Goal: Task Accomplishment & Management: Complete application form

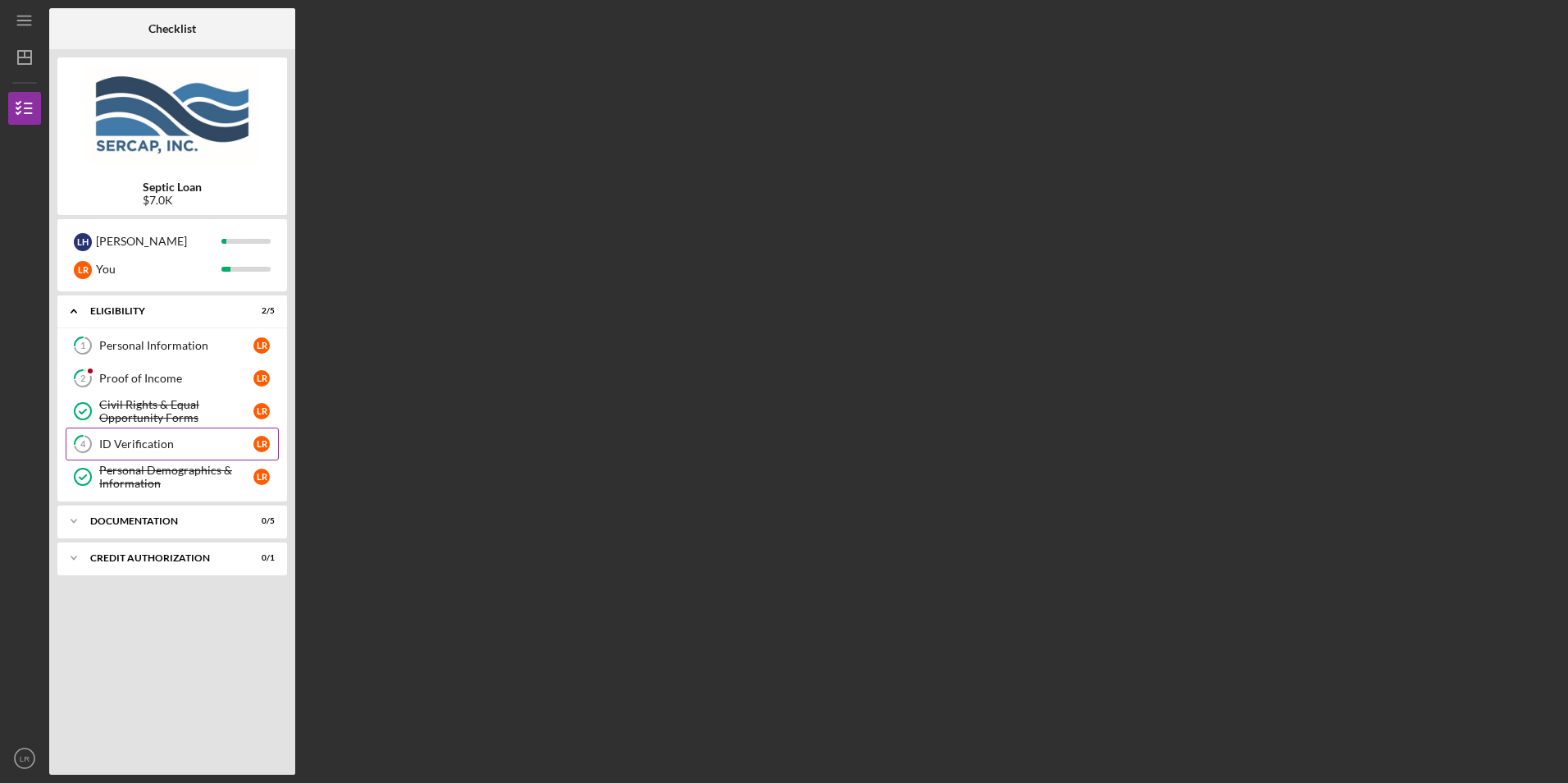
click at [101, 443] on div "ID Verification" at bounding box center [176, 444] width 154 height 13
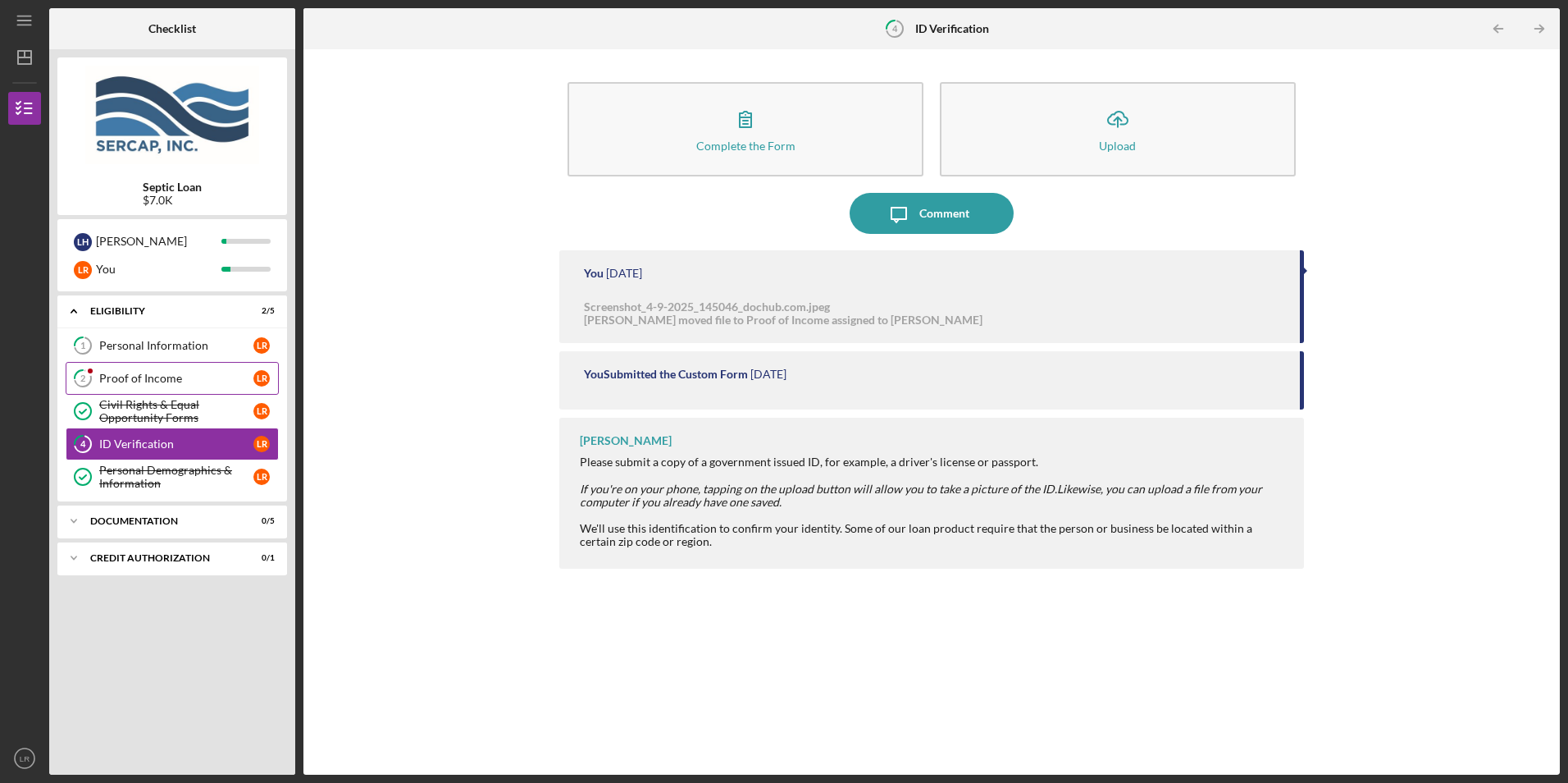
click at [128, 377] on div "Proof of Income" at bounding box center [176, 378] width 154 height 13
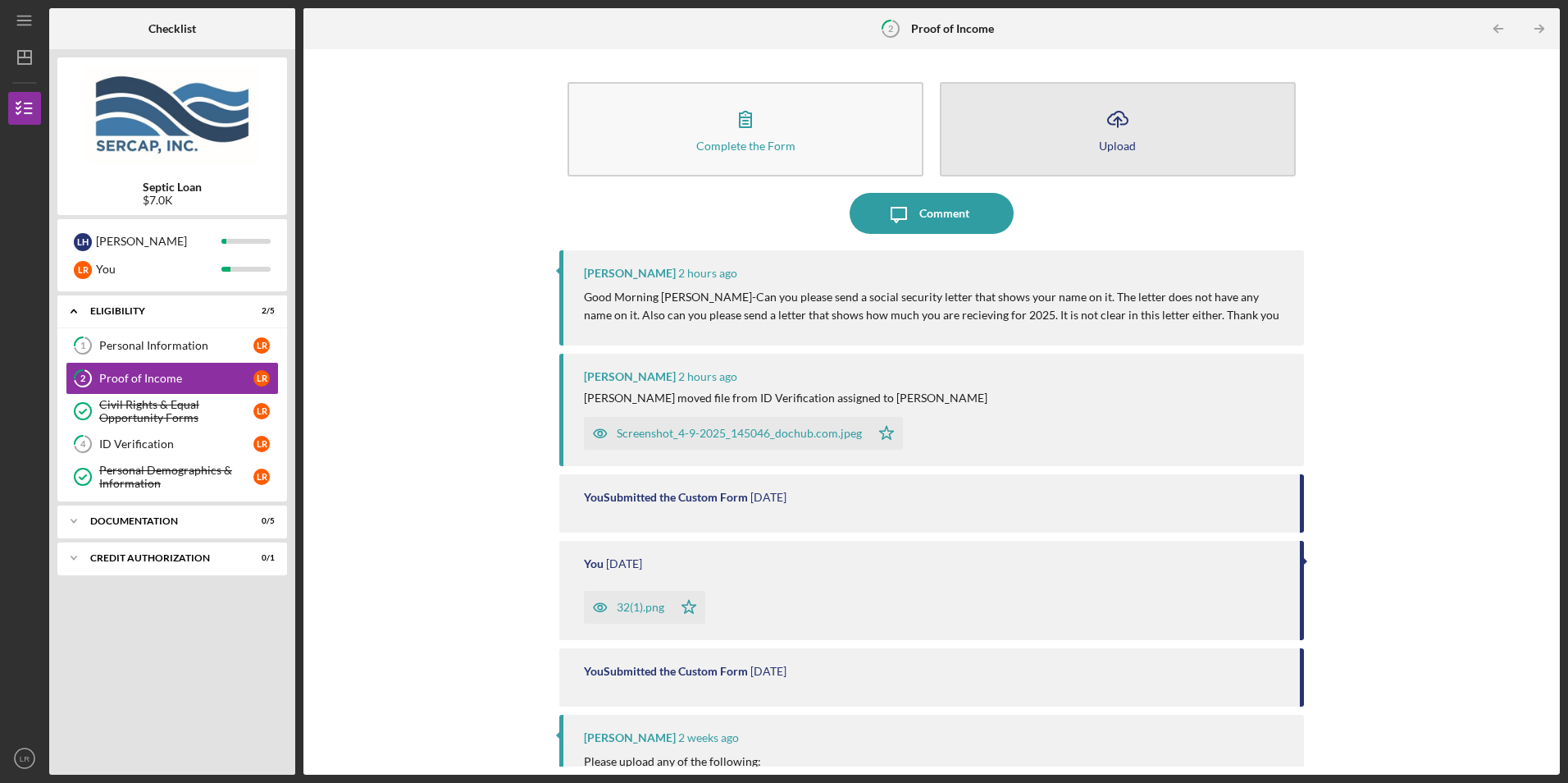
click at [1124, 131] on icon "Icon/Upload" at bounding box center [1117, 118] width 41 height 41
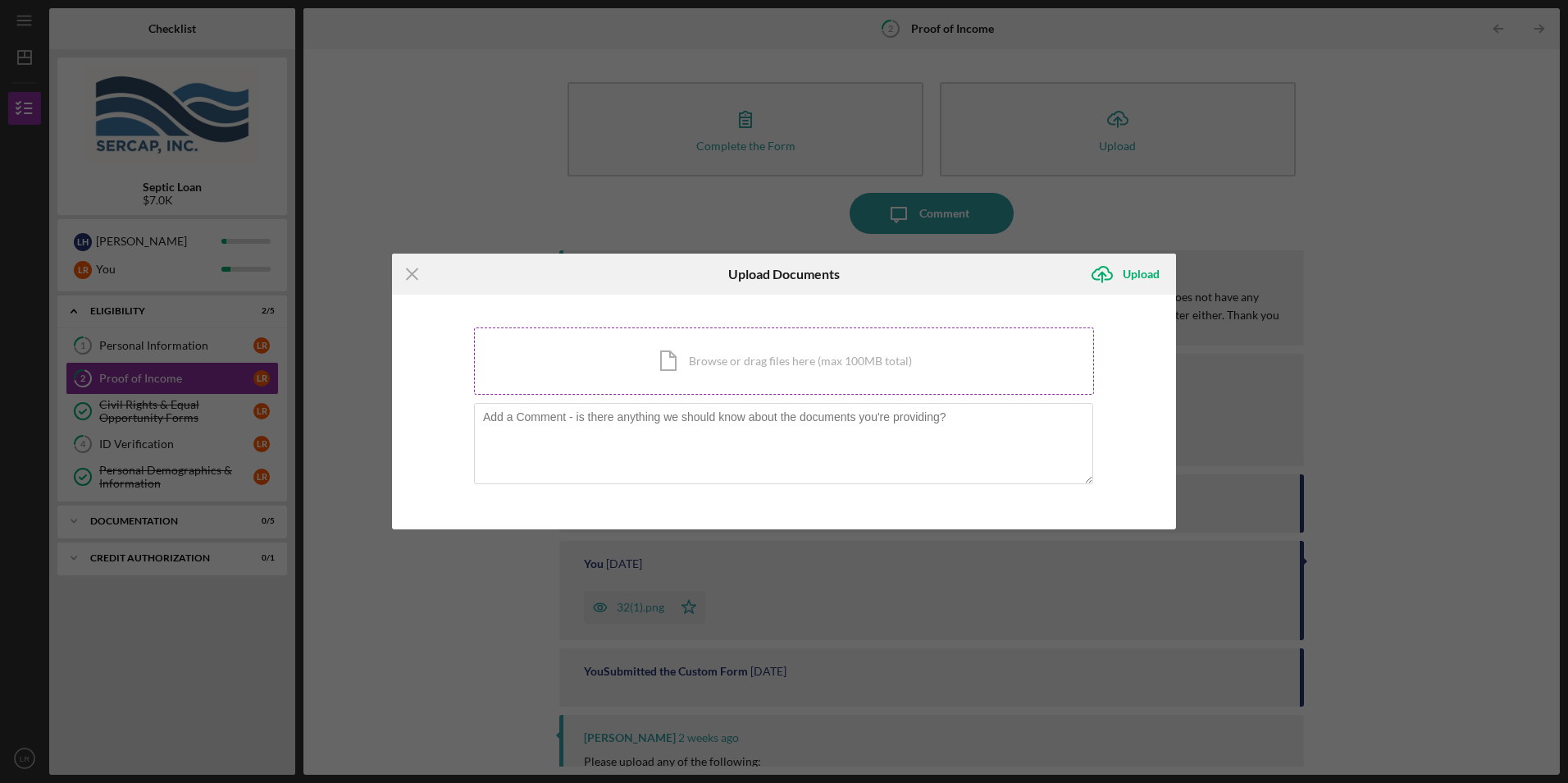
click at [777, 364] on div "Icon/Document Browse or drag files here (max 100MB total) Tap to choose files o…" at bounding box center [784, 360] width 620 height 67
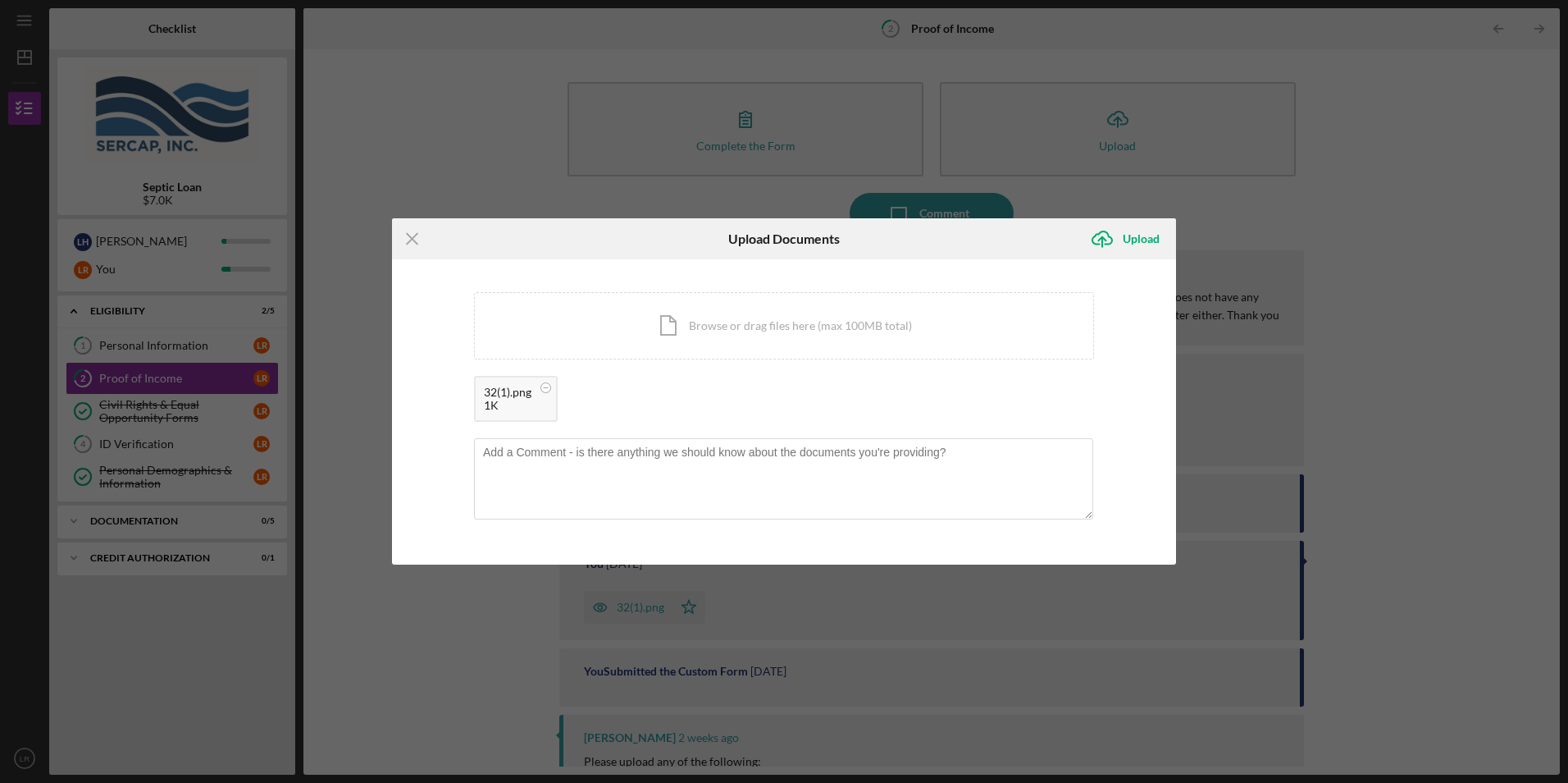
drag, startPoint x: 514, startPoint y: 392, endPoint x: 392, endPoint y: 666, distance: 299.9
click at [392, 666] on div "Icon/Menu Close Upload Documents Icon/Upload Upload You're uploading documents …" at bounding box center [784, 392] width 1568 height 783
click at [503, 409] on div "1K" at bounding box center [508, 405] width 48 height 13
click at [411, 239] on line at bounding box center [412, 239] width 11 height 11
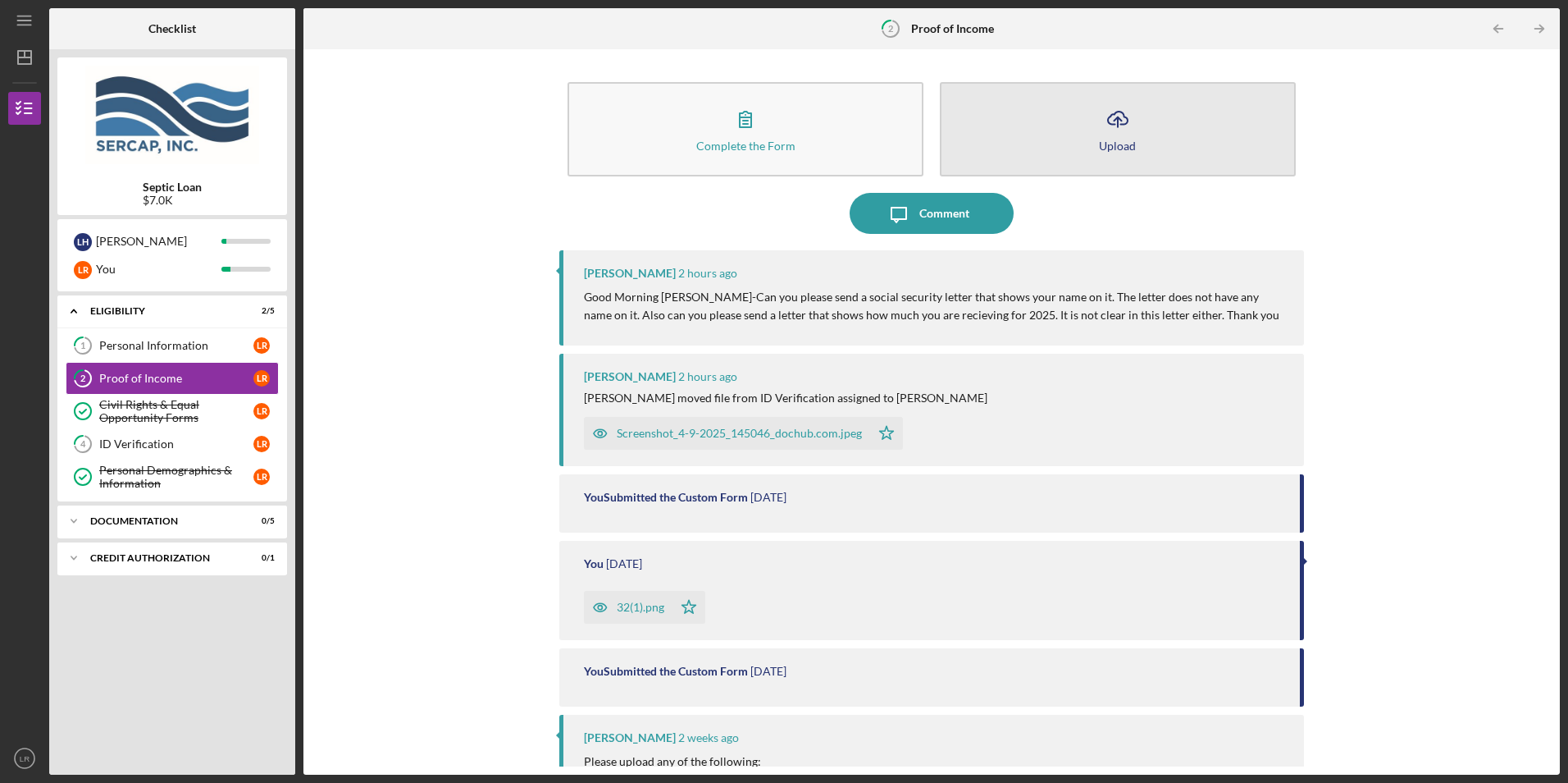
click at [1090, 139] on button "Icon/Upload Upload" at bounding box center [1117, 128] width 356 height 94
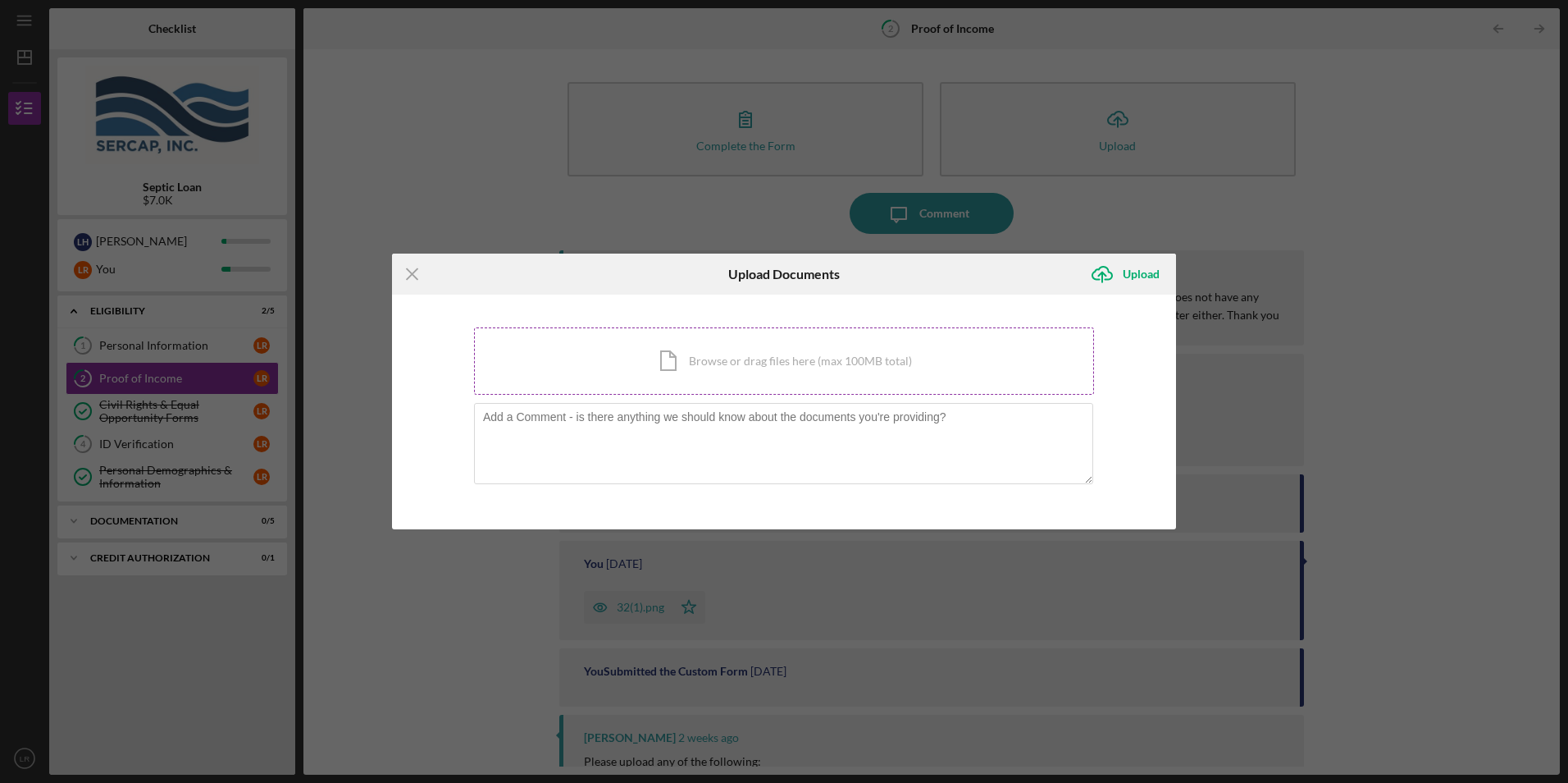
click at [732, 365] on div "Icon/Document Browse or drag files here (max 100MB total) Tap to choose files o…" at bounding box center [784, 360] width 620 height 67
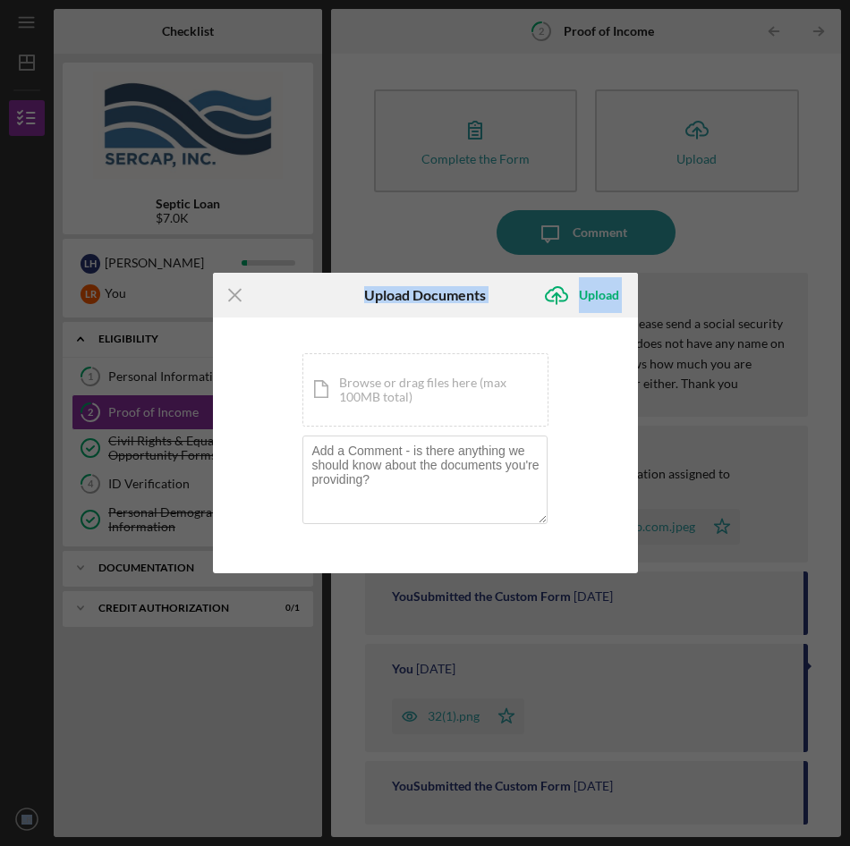
drag, startPoint x: 0, startPoint y: 412, endPoint x: -173, endPoint y: 421, distance: 173.0
click at [0, 421] on html "Icon/Menu 2 Proof of Income Checklist Septic Loan $7.0K L H Lillian L R You Ico…" at bounding box center [425, 423] width 850 height 846
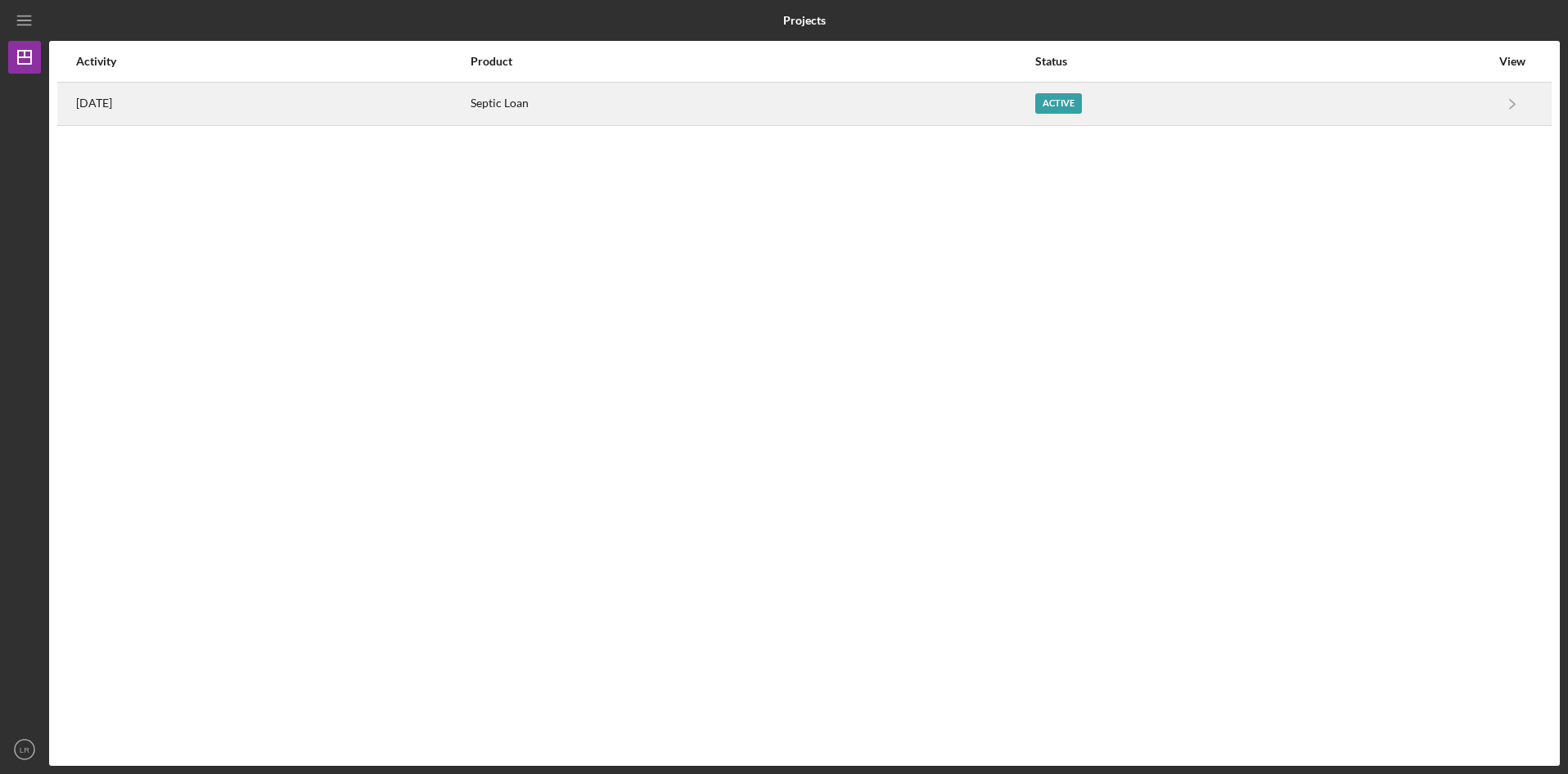
click at [1069, 103] on div "Active" at bounding box center [1058, 103] width 47 height 20
click at [1509, 105] on icon "Icon/Navigate" at bounding box center [1513, 103] width 37 height 37
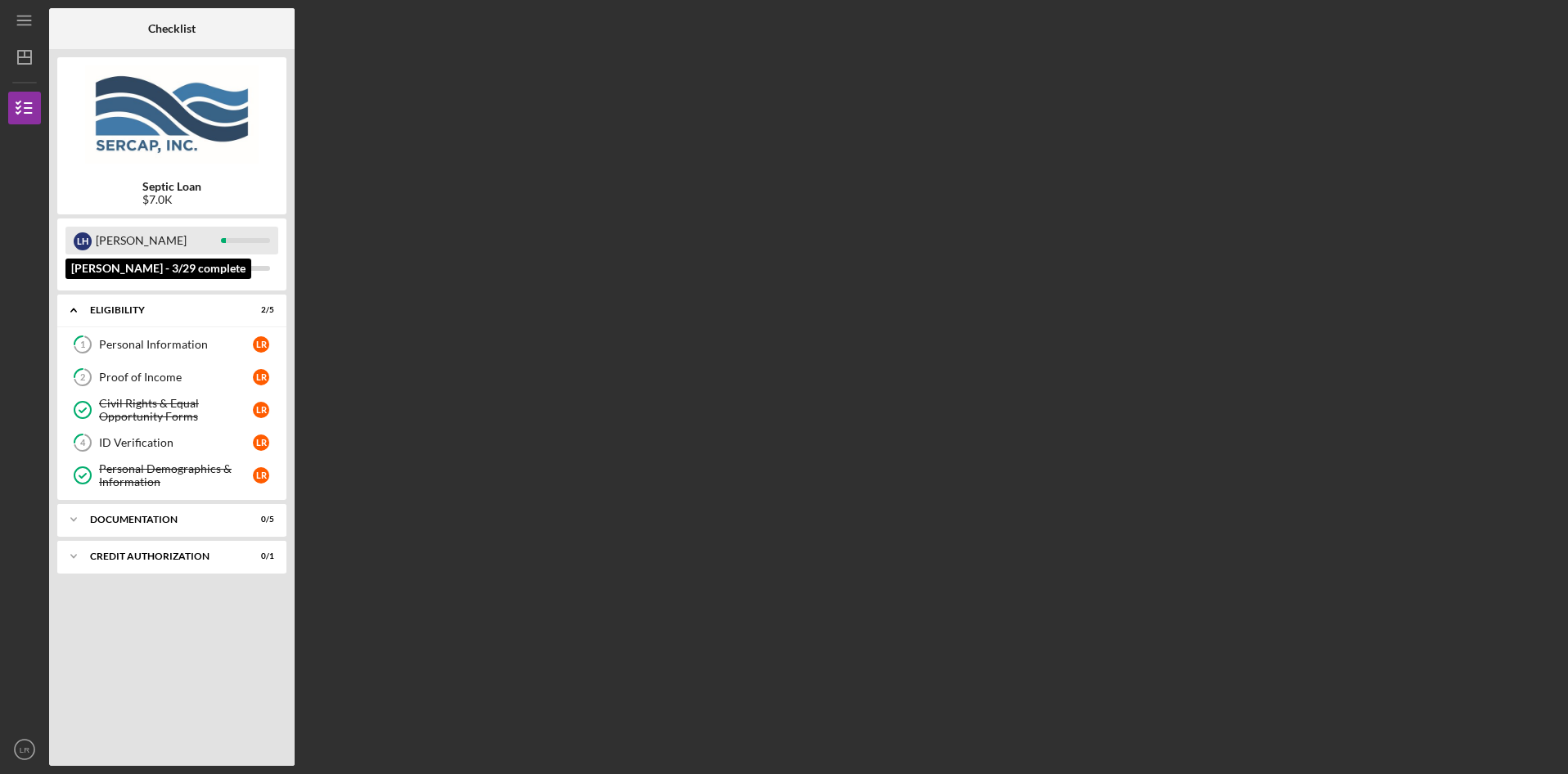
click at [83, 234] on div "L H" at bounding box center [83, 242] width 18 height 18
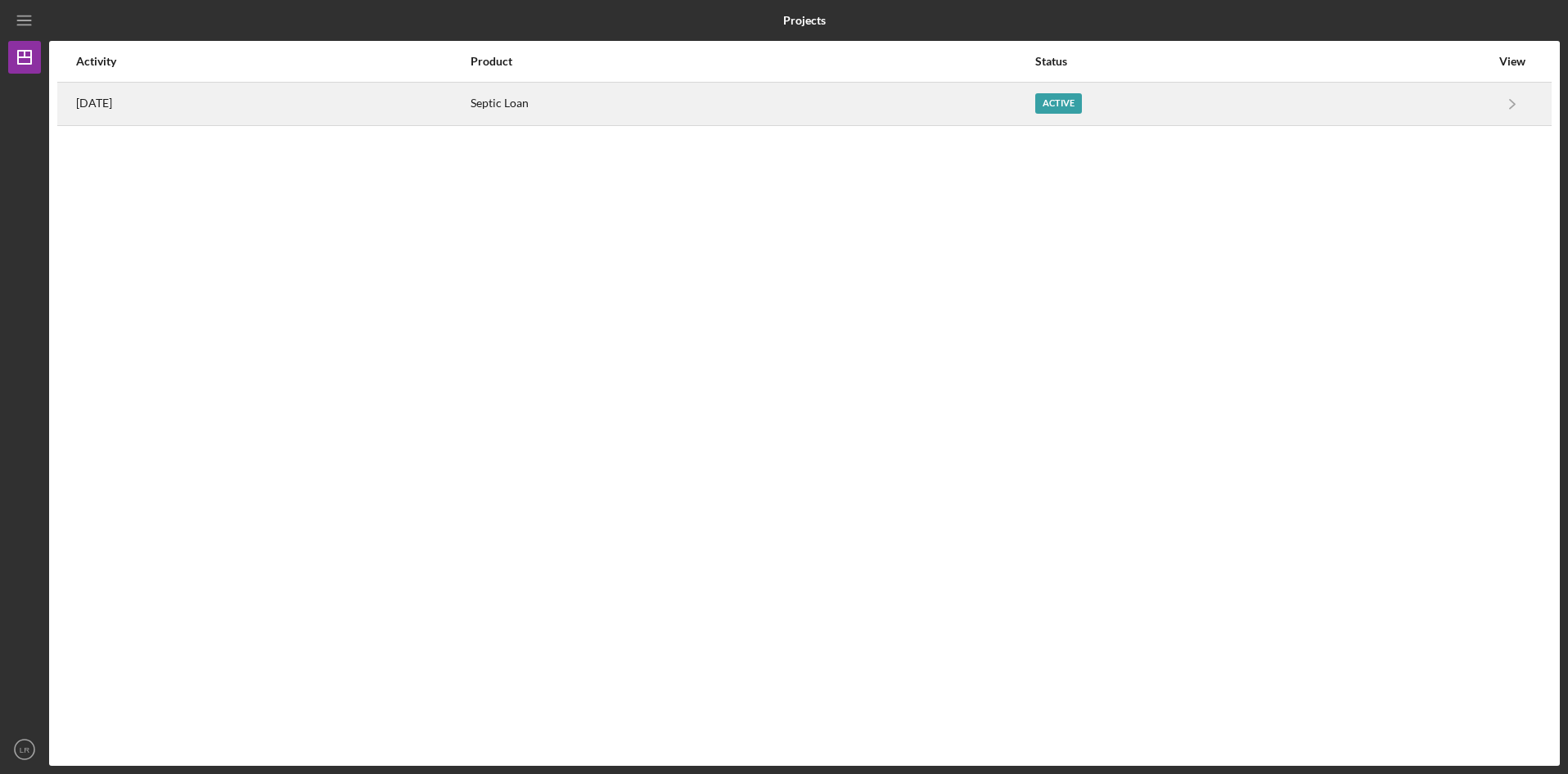
click at [1074, 102] on div "Active" at bounding box center [1058, 103] width 47 height 20
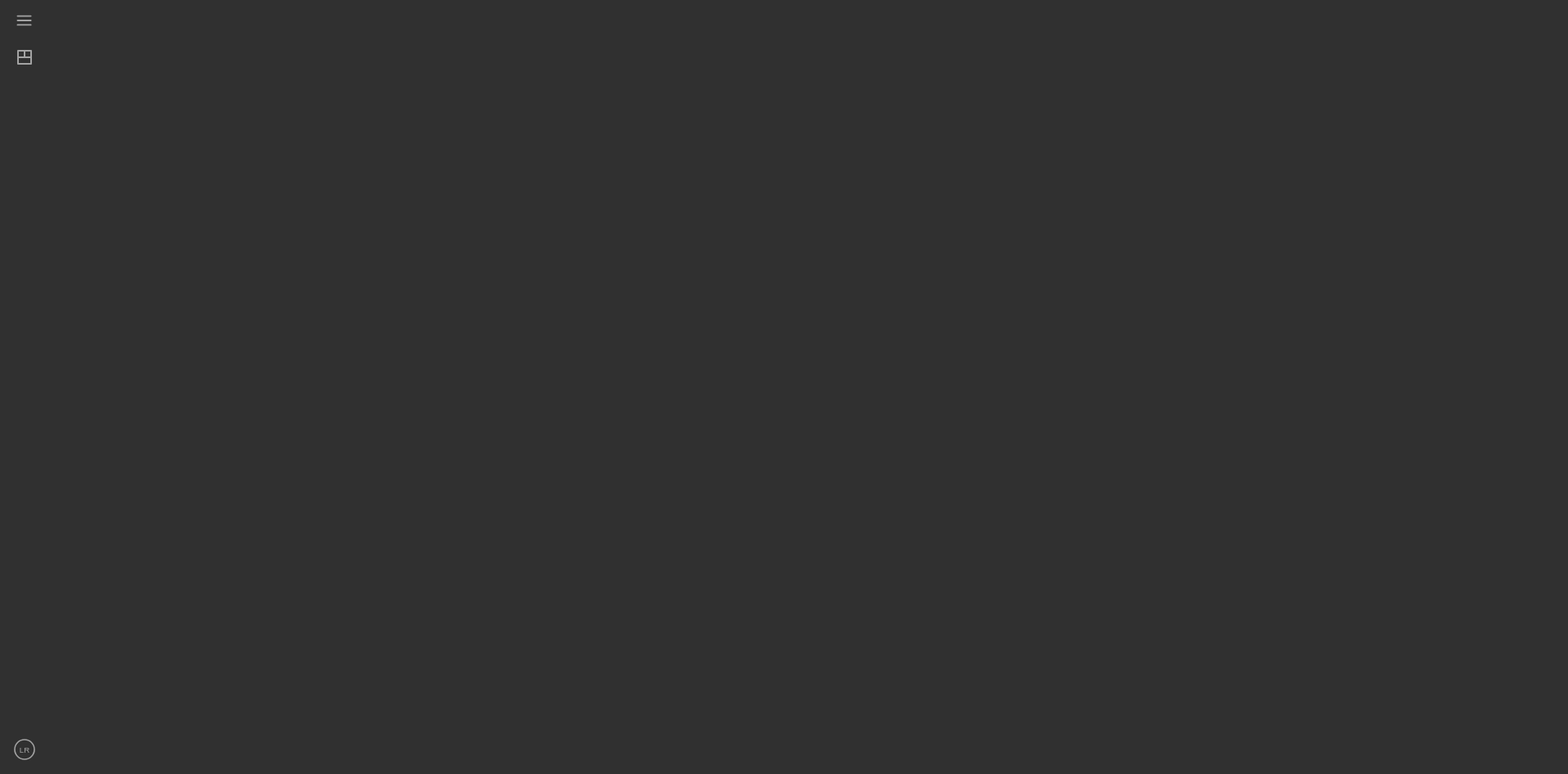
click at [1074, 102] on div at bounding box center [805, 382] width 1511 height 766
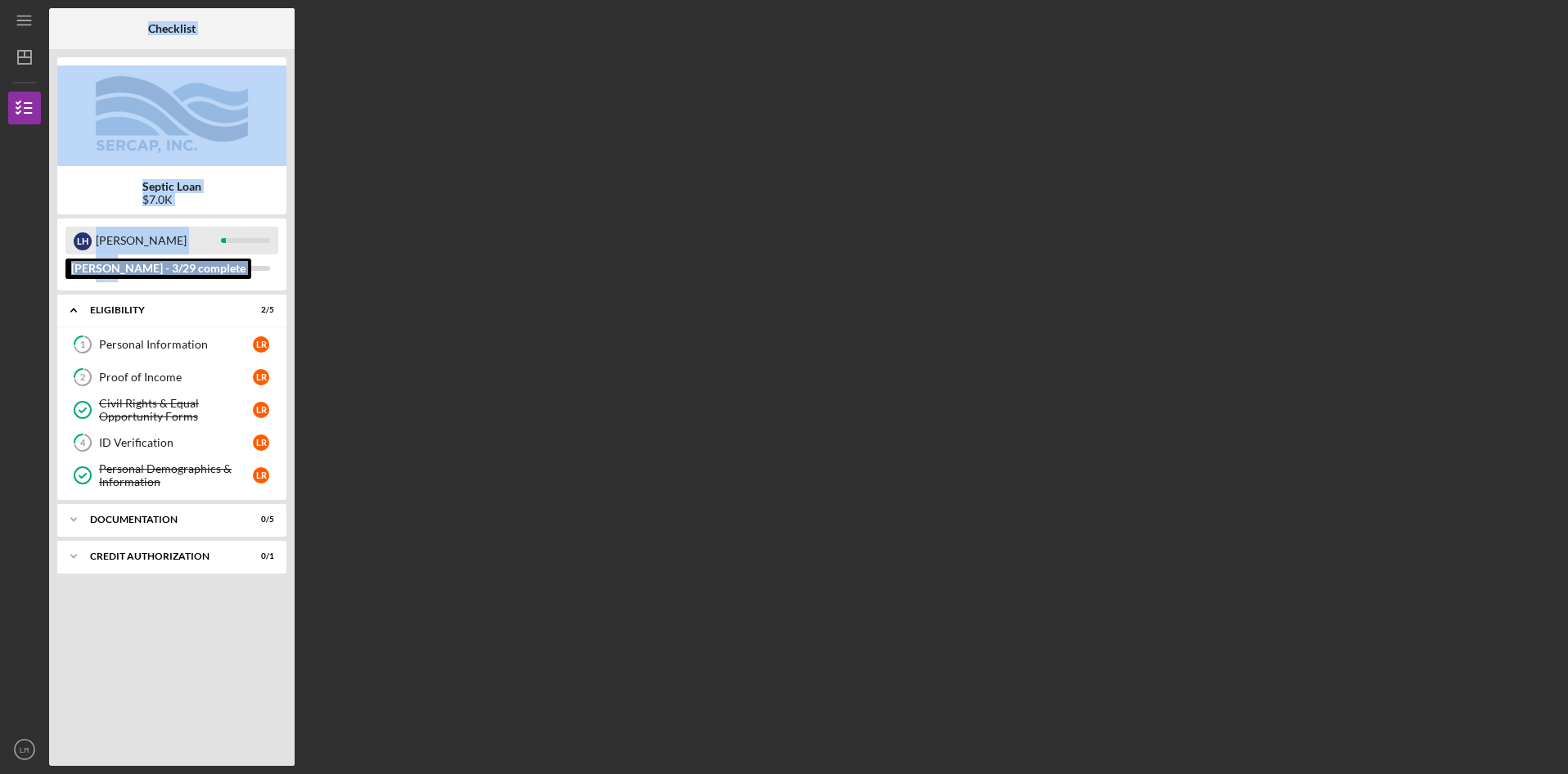
click at [111, 238] on div "[PERSON_NAME]" at bounding box center [158, 241] width 125 height 27
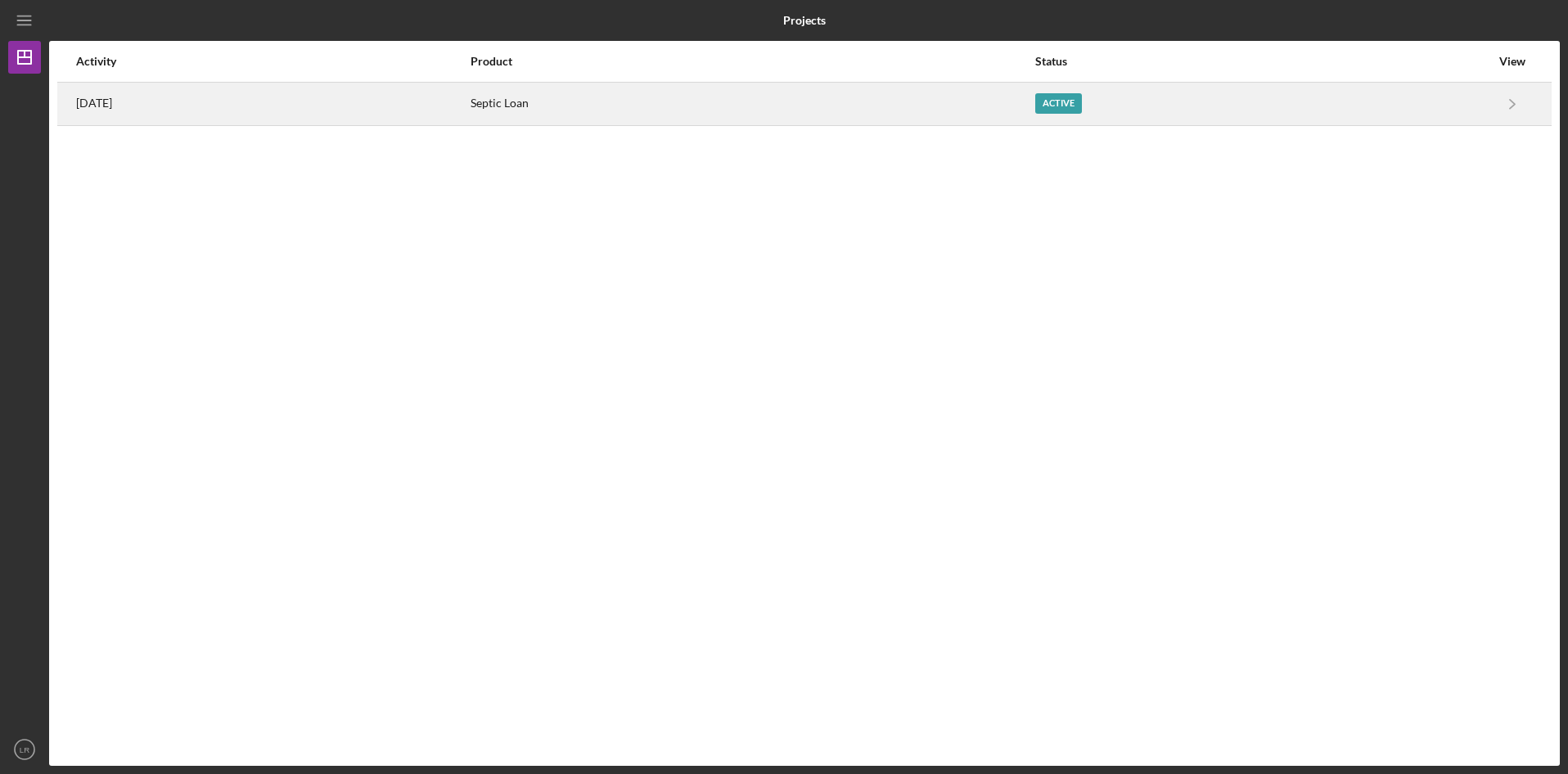
click at [1070, 100] on div "Active" at bounding box center [1058, 103] width 47 height 20
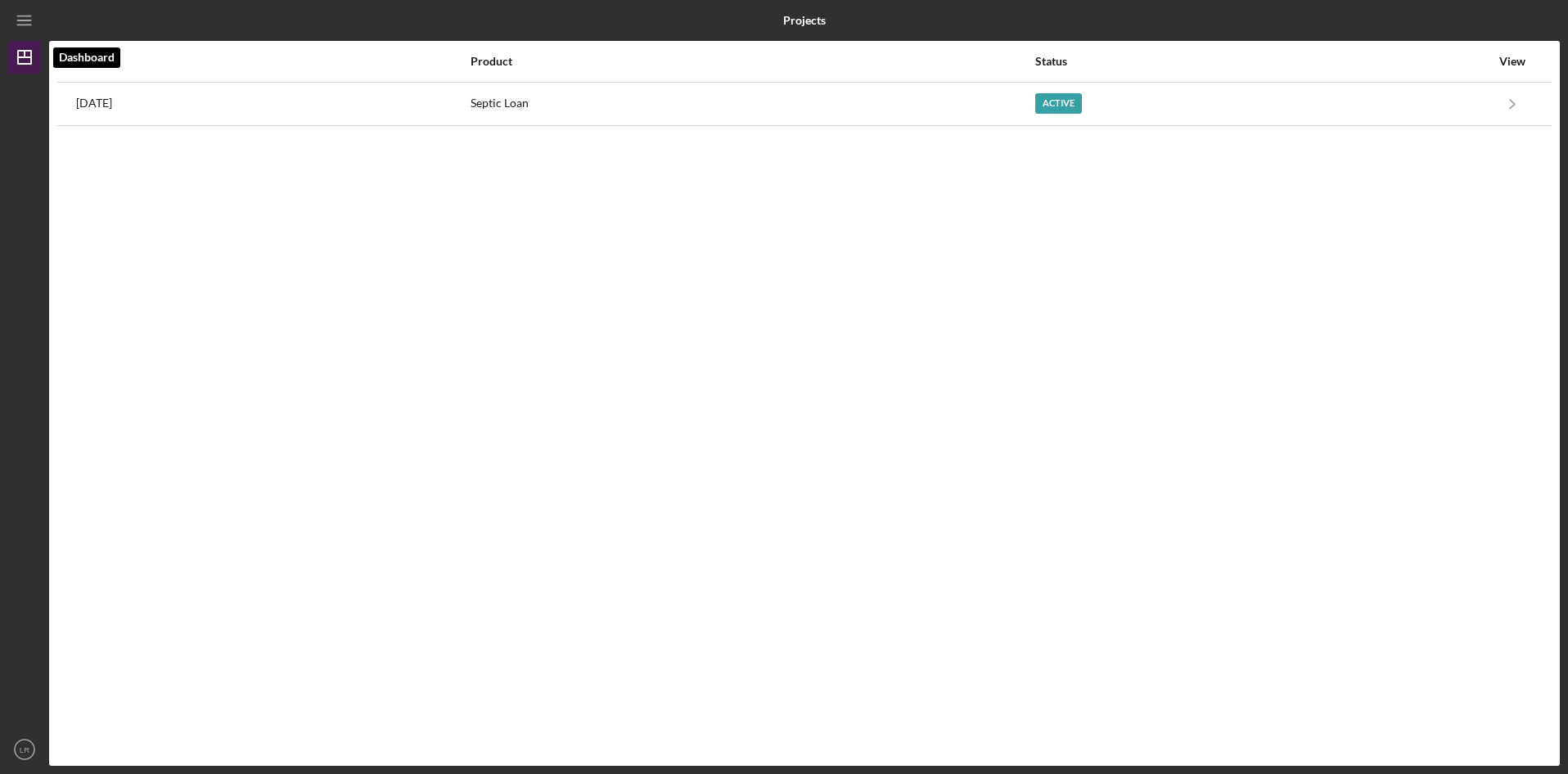
click at [22, 54] on icon "Icon/Dashboard" at bounding box center [24, 57] width 41 height 41
click at [22, 19] on icon "Icon/Menu" at bounding box center [25, 21] width 37 height 37
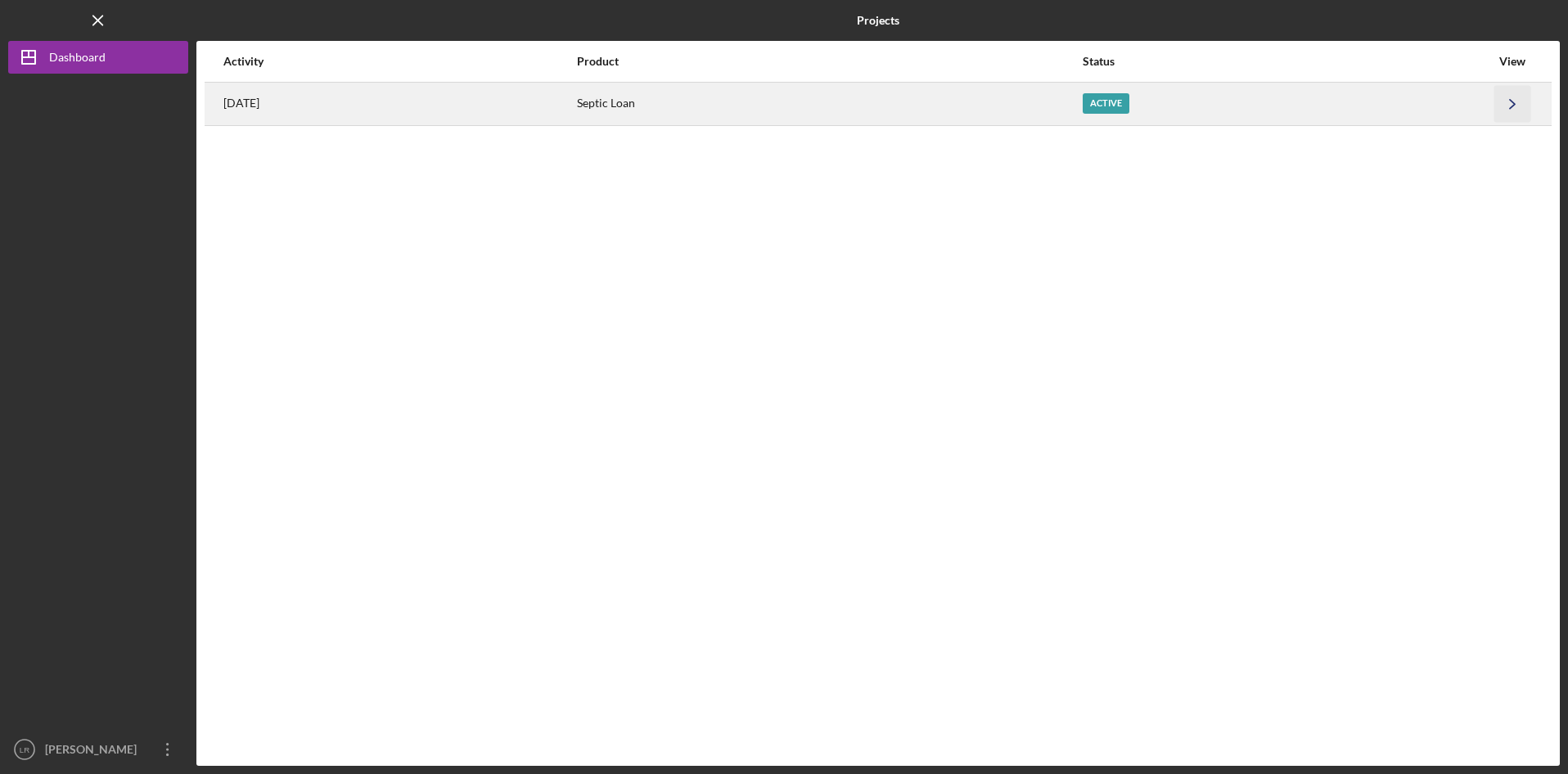
click at [1515, 107] on icon "Icon/Navigate" at bounding box center [1513, 103] width 37 height 37
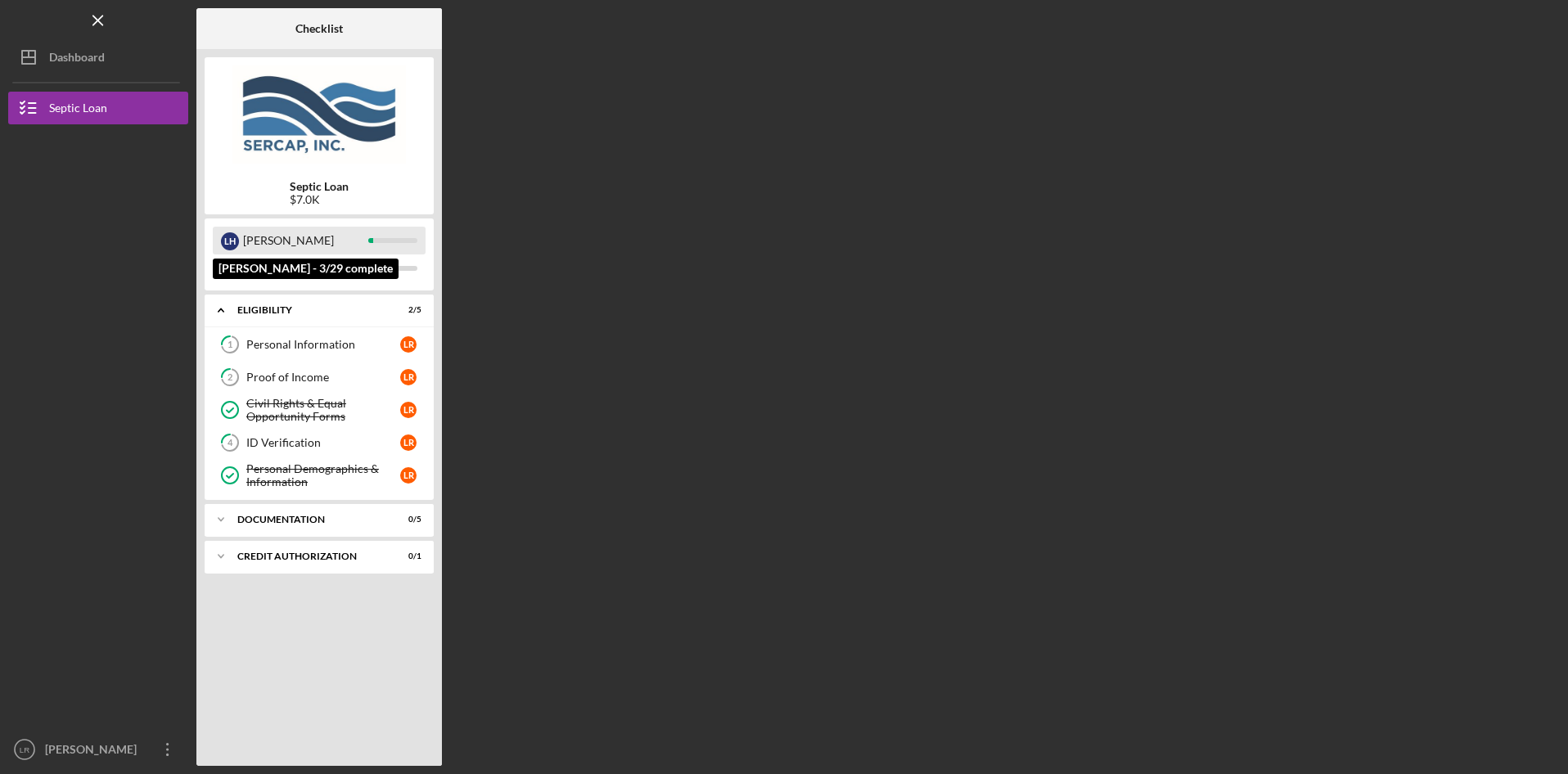
click at [239, 234] on div "L H [PERSON_NAME]" at bounding box center [319, 241] width 213 height 27
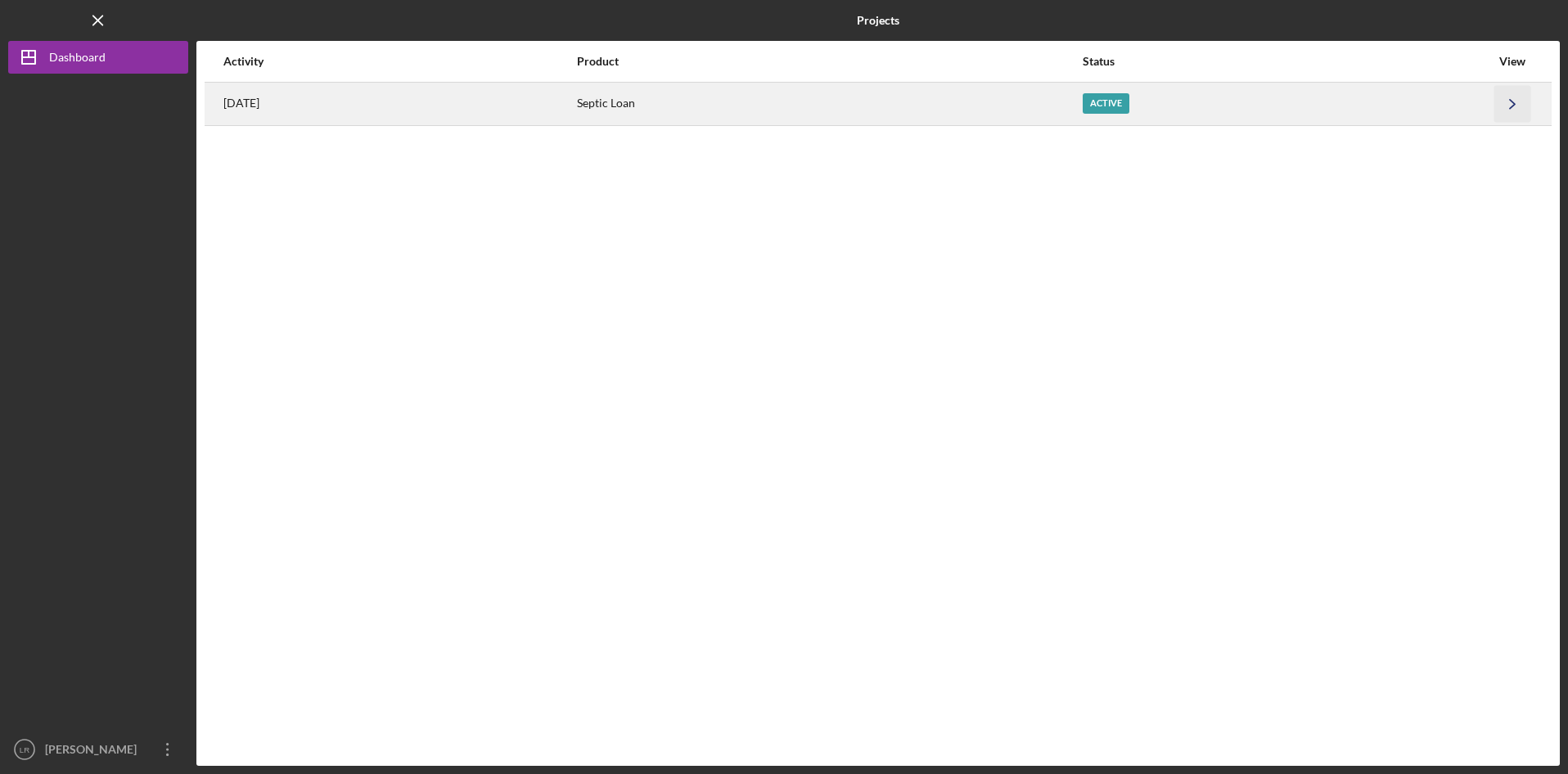
click at [1511, 108] on polyline "button" at bounding box center [1512, 103] width 5 height 9
